Goal: Transaction & Acquisition: Purchase product/service

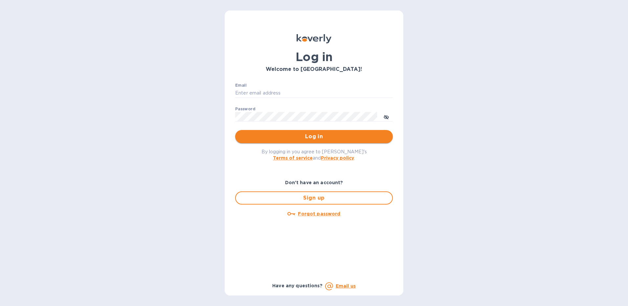
type input "henryh@hudsonwine.us"
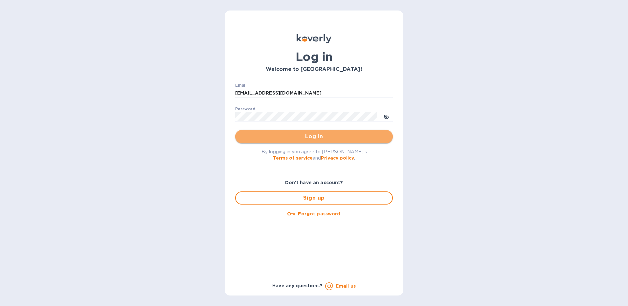
click at [288, 137] on span "Log in" at bounding box center [314, 137] width 147 height 8
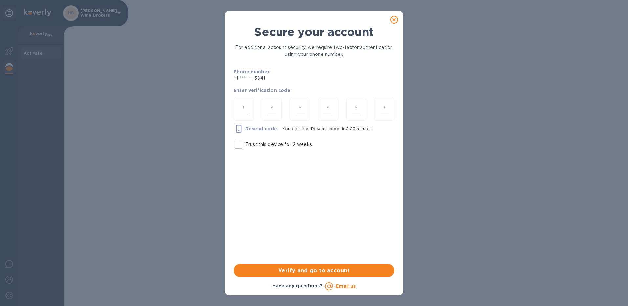
click at [246, 103] on div at bounding box center [244, 109] width 20 height 23
type input "6"
type input "4"
type input "1"
type input "3"
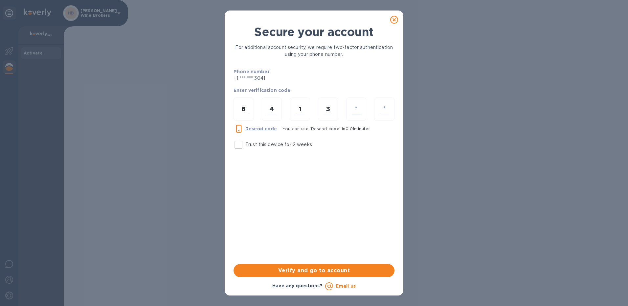
type input "6"
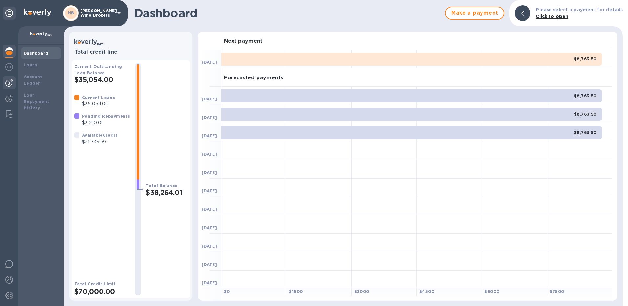
click at [7, 82] on img at bounding box center [9, 83] width 8 height 8
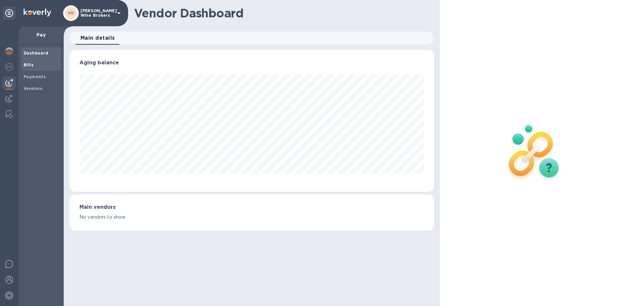
scroll to position [142, 365]
click at [27, 64] on b "Bills" at bounding box center [29, 64] width 10 height 5
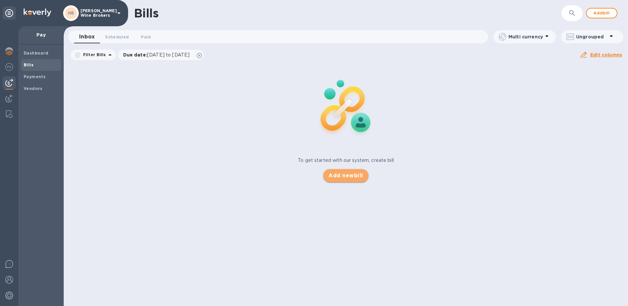
click at [355, 175] on span "Add new bill" at bounding box center [346, 176] width 35 height 8
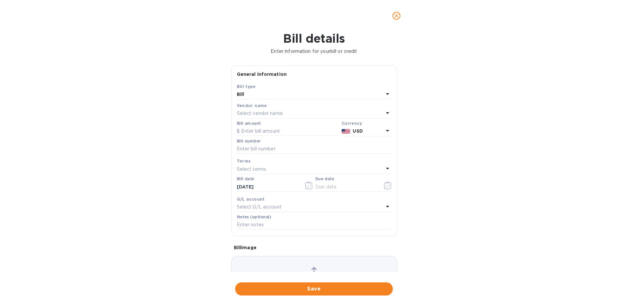
click at [268, 112] on p "Select vendor name" at bounding box center [260, 113] width 46 height 7
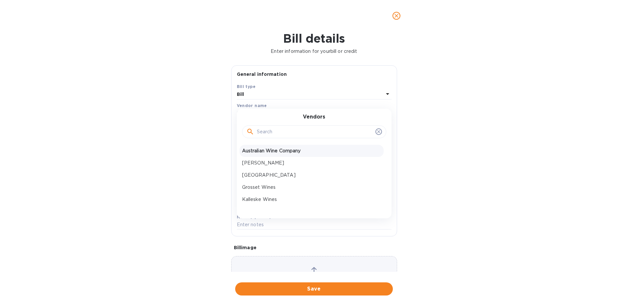
click at [267, 151] on p "Australian Wine Company" at bounding box center [311, 151] width 139 height 7
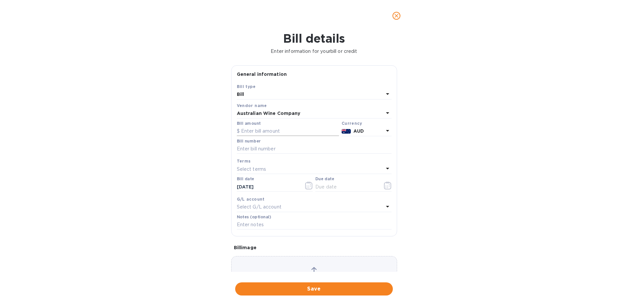
click at [275, 131] on input "text" at bounding box center [288, 132] width 102 height 10
type input "40,770"
click at [263, 152] on input "text" at bounding box center [314, 149] width 155 height 10
type input "4755"
click at [384, 184] on icon "button" at bounding box center [388, 186] width 8 height 8
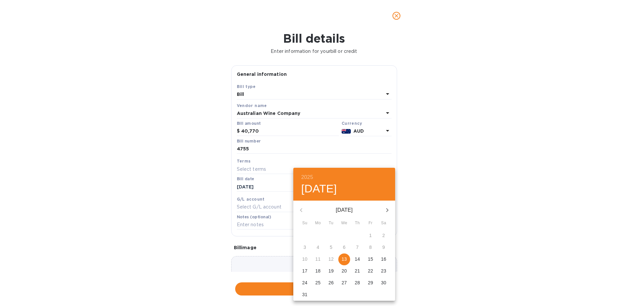
click at [358, 257] on p "14" at bounding box center [357, 259] width 5 height 7
type input "[DATE]"
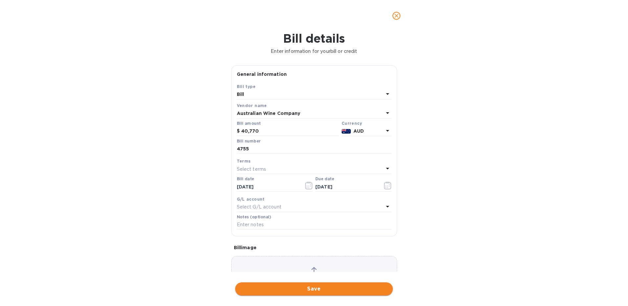
click at [316, 289] on span "Save" at bounding box center [314, 289] width 147 height 8
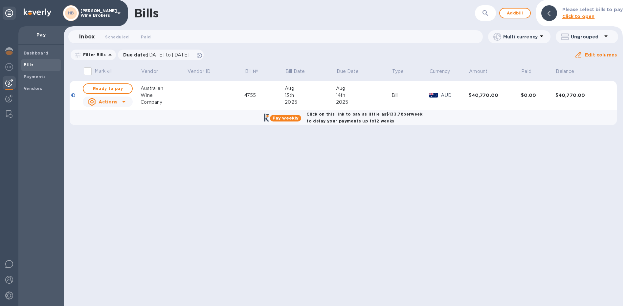
click at [341, 115] on b "Click on this link to pay as little as $133.78 per week to delay your payments …" at bounding box center [365, 118] width 116 height 12
checkbox input "true"
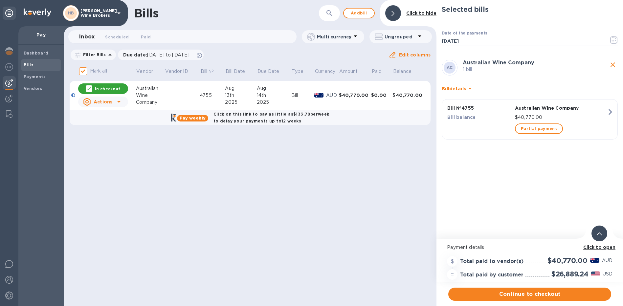
click at [513, 294] on span "Continue to checkout" at bounding box center [530, 294] width 152 height 8
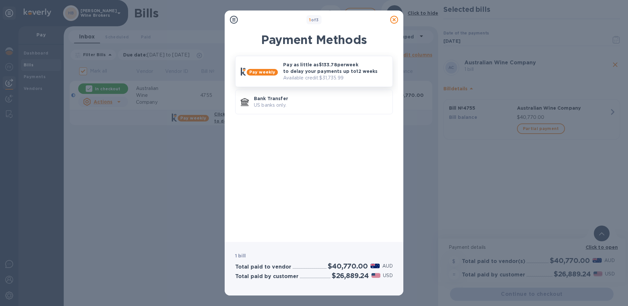
click at [321, 68] on p "Pay as little as $133.78 per week to delay your payments up to 12 weeks" at bounding box center [335, 67] width 104 height 13
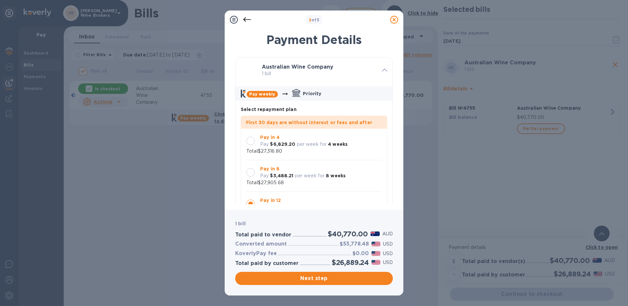
scroll to position [19, 0]
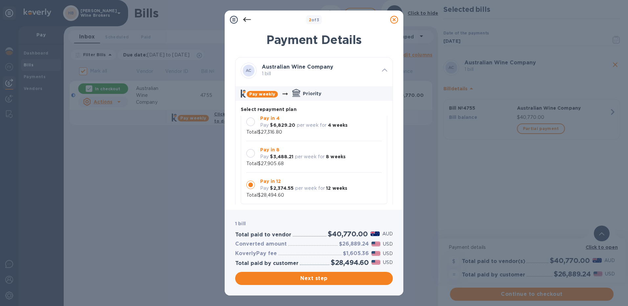
click at [253, 122] on div at bounding box center [250, 122] width 9 height 9
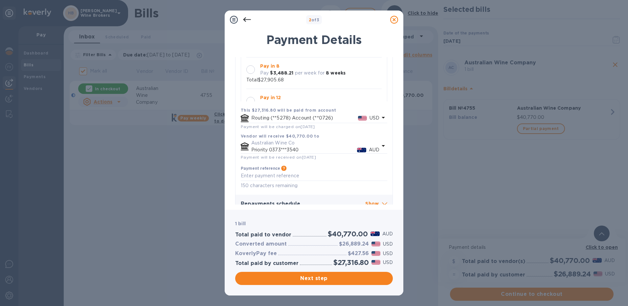
scroll to position [112, 0]
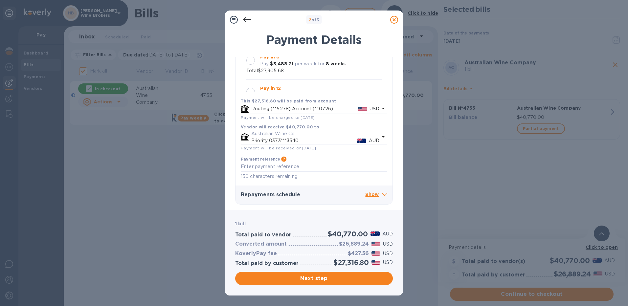
click at [370, 194] on p "Show" at bounding box center [376, 195] width 22 height 8
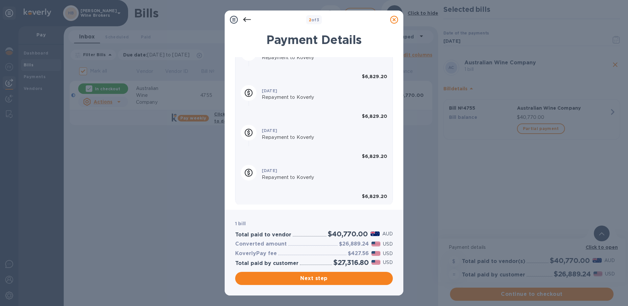
scroll to position [334, 0]
click at [324, 277] on span "Next step" at bounding box center [314, 279] width 147 height 8
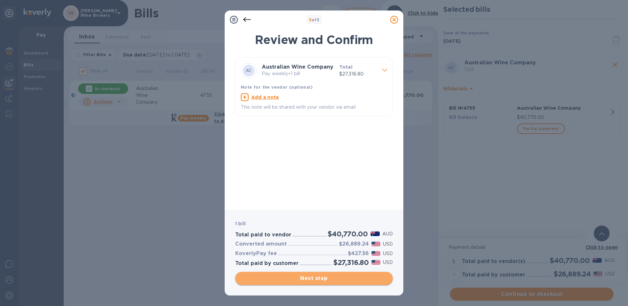
click at [324, 277] on span "Next step" at bounding box center [314, 279] width 147 height 8
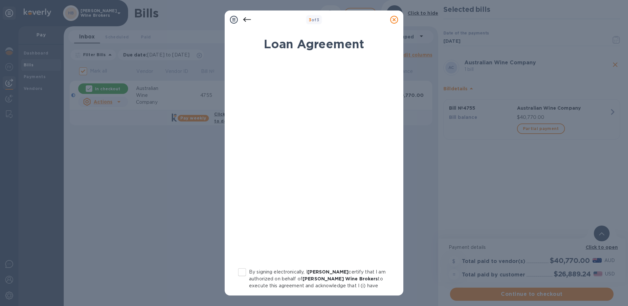
click at [245, 273] on input "By signing electronically, I [PERSON_NAME] certify that I am authorized on beha…" at bounding box center [242, 273] width 14 height 14
checkbox input "true"
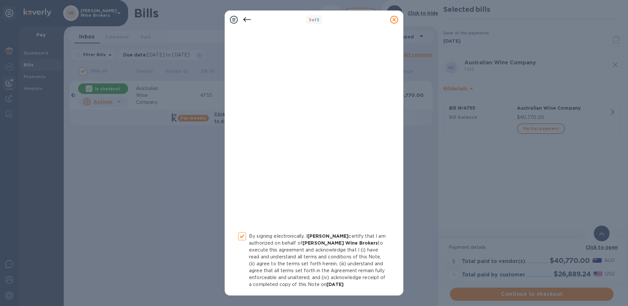
scroll to position [61, 0]
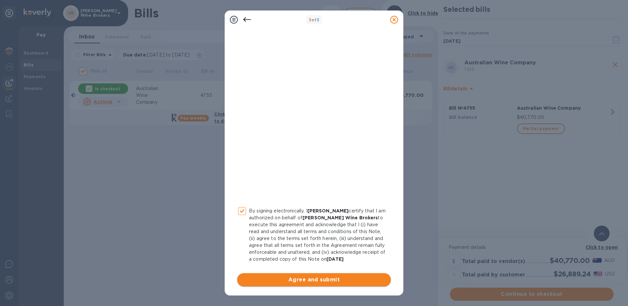
click at [331, 280] on span "Agree and submit" at bounding box center [314, 280] width 143 height 8
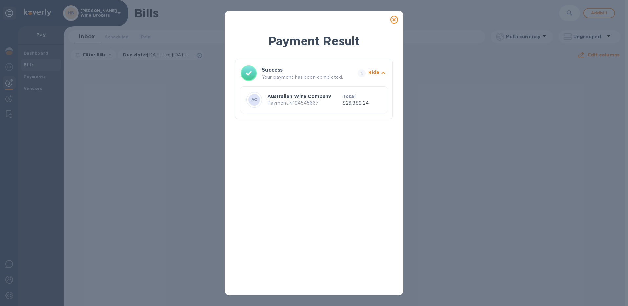
click at [392, 16] on icon at bounding box center [394, 20] width 8 height 8
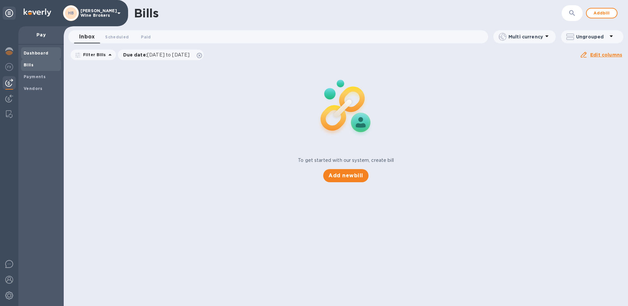
click at [37, 52] on b "Dashboard" at bounding box center [36, 53] width 25 height 5
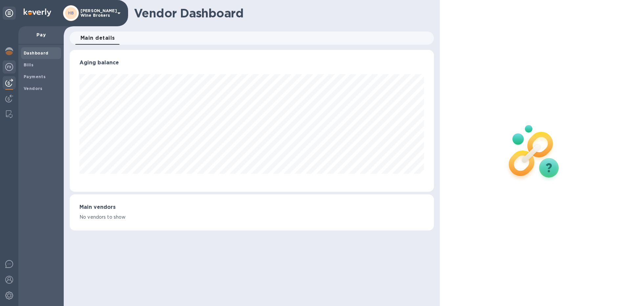
scroll to position [142, 365]
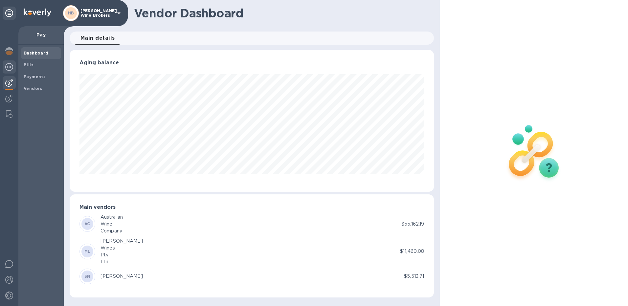
click at [4, 65] on div at bounding box center [9, 67] width 13 height 14
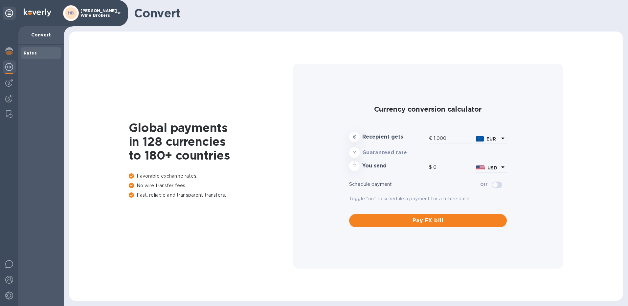
type input "1,179.13"
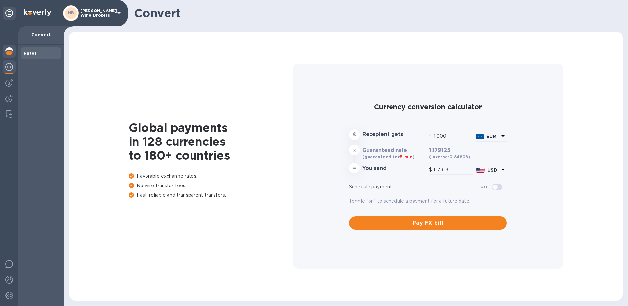
click at [6, 50] on img at bounding box center [9, 51] width 8 height 8
